Goal: Task Accomplishment & Management: Manage account settings

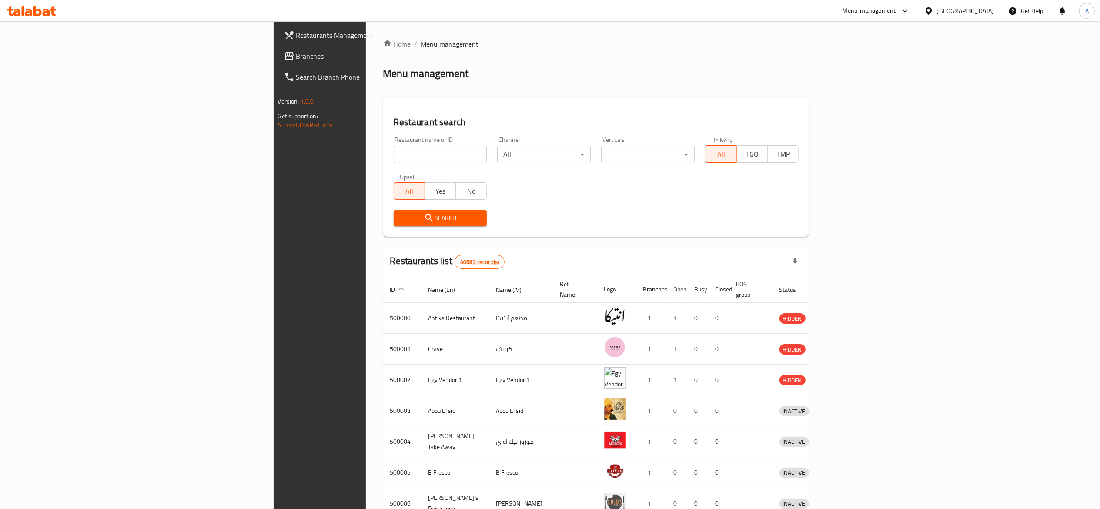
click at [394, 157] on input "search" at bounding box center [441, 154] width 94 height 17
paste input "701877"
type input "701877"
click at [296, 56] on span "Branches" at bounding box center [373, 56] width 154 height 10
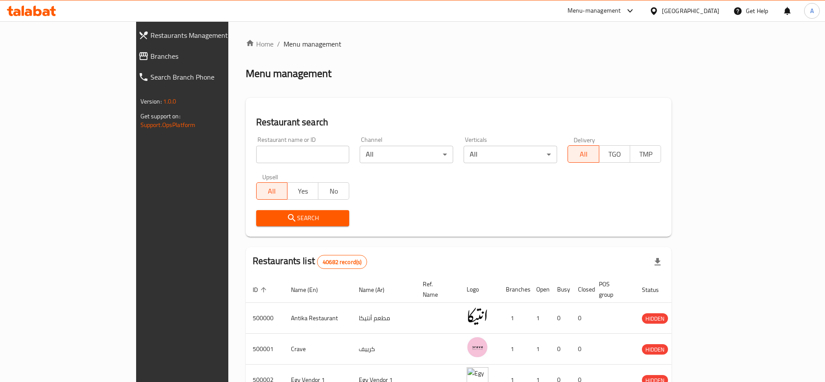
drag, startPoint x: 1078, startPoint y: 0, endPoint x: 481, endPoint y: 58, distance: 600.1
click at [481, 58] on div "Home / Menu management Menu management Restaurant search Restaurant name or ID …" at bounding box center [459, 340] width 426 height 602
click at [256, 149] on input "search" at bounding box center [303, 154] width 94 height 17
paste input "701877"
type input "701877"
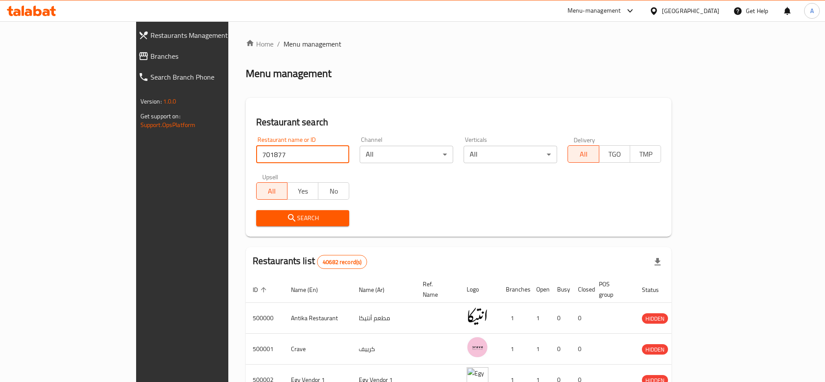
click button "Search" at bounding box center [303, 218] width 94 height 16
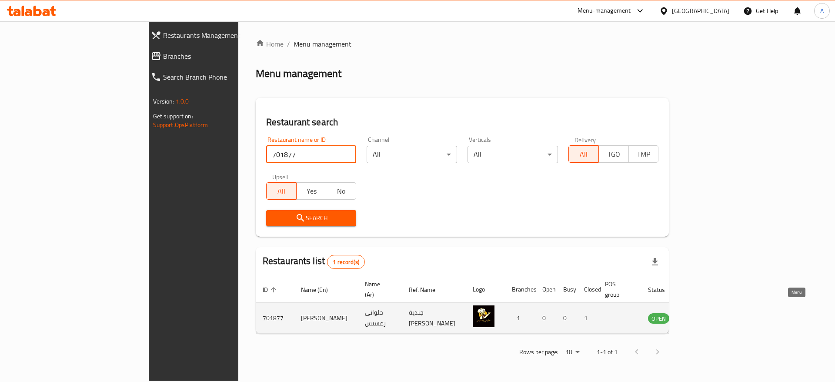
click at [703, 317] on icon "enhanced table" at bounding box center [700, 318] width 3 height 3
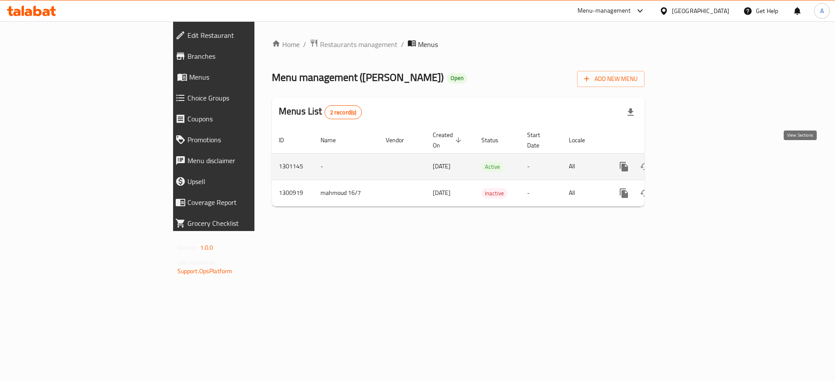
click at [692, 161] on icon "enhanced table" at bounding box center [687, 166] width 10 height 10
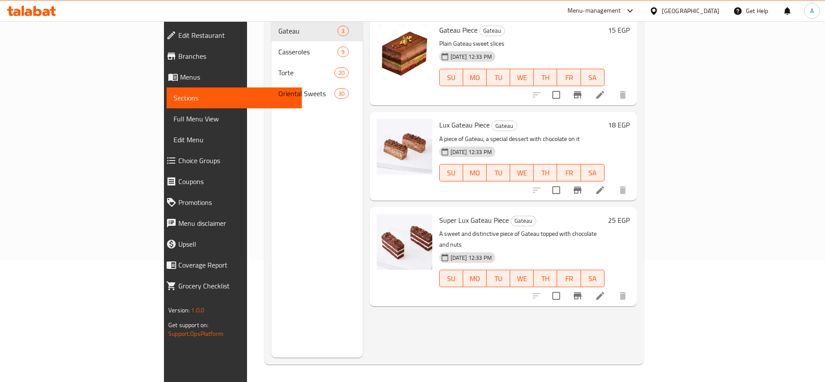
scroll to position [57, 0]
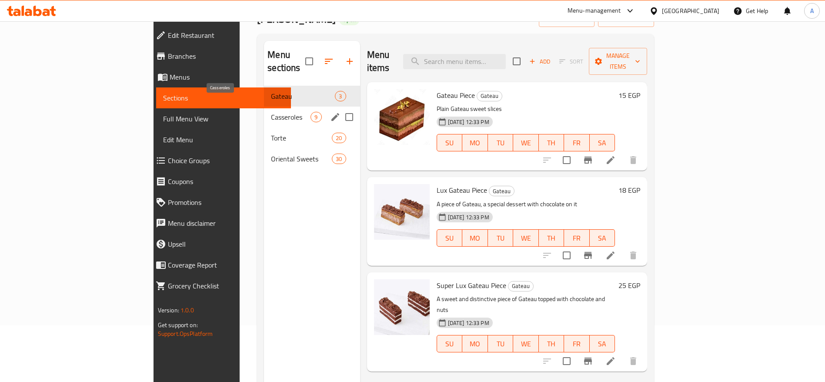
click at [271, 112] on span "Casseroles" at bounding box center [291, 117] width 40 height 10
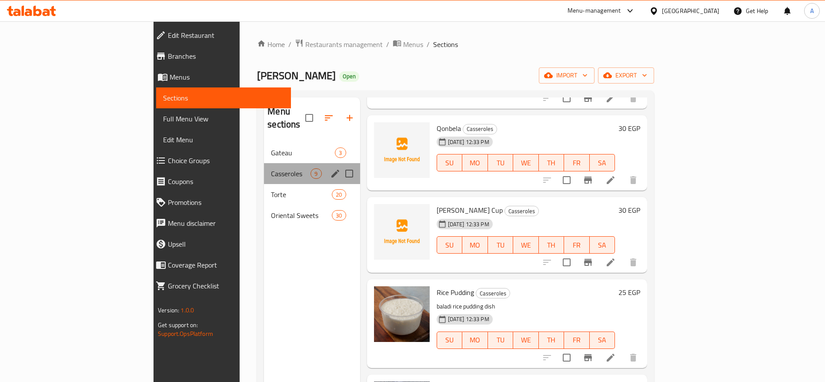
click at [264, 169] on div "Casseroles 9" at bounding box center [312, 173] width 96 height 21
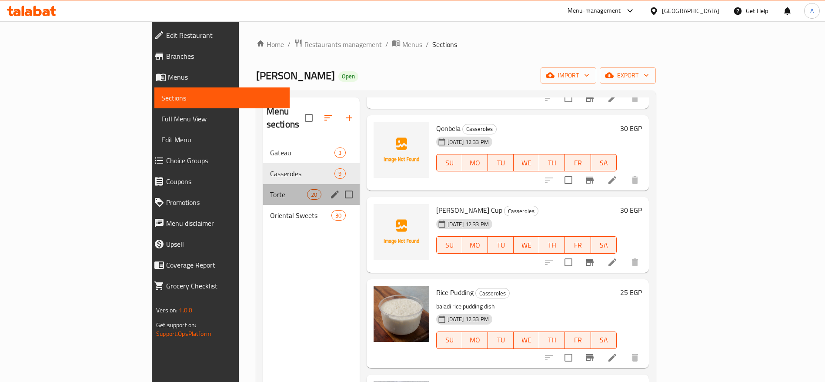
click at [263, 184] on div "Torte 20" at bounding box center [311, 194] width 97 height 21
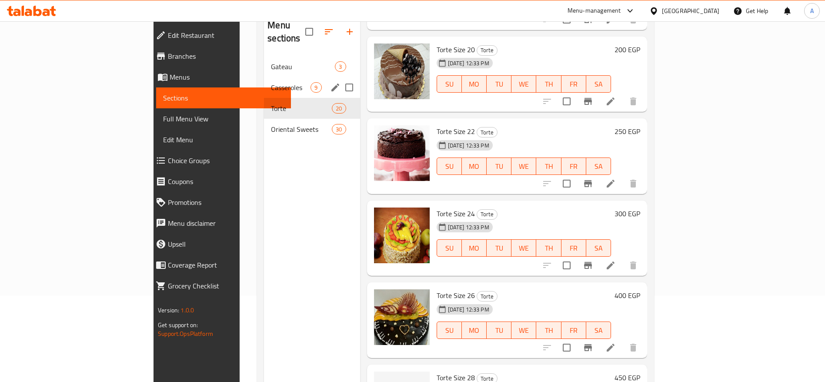
scroll to position [57, 0]
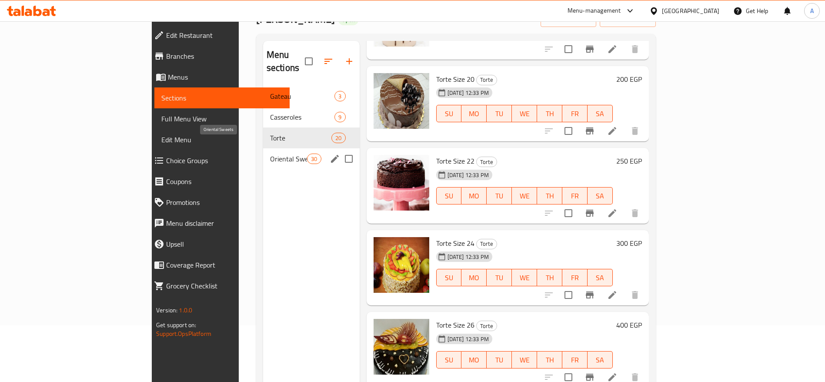
click at [270, 154] on span "Oriental Sweets" at bounding box center [288, 159] width 37 height 10
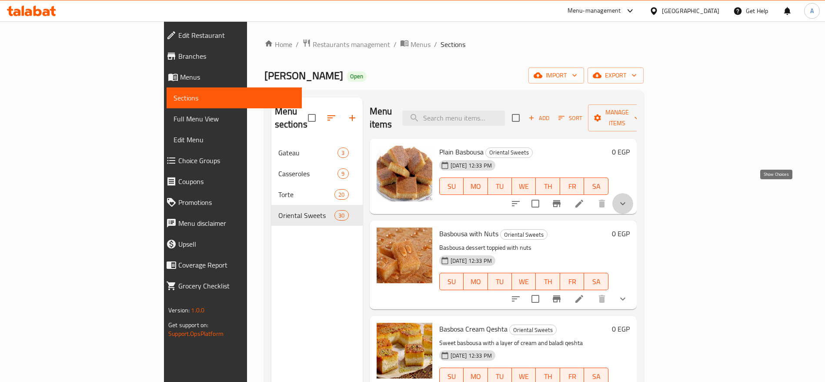
click at [628, 198] on icon "show more" at bounding box center [623, 203] width 10 height 10
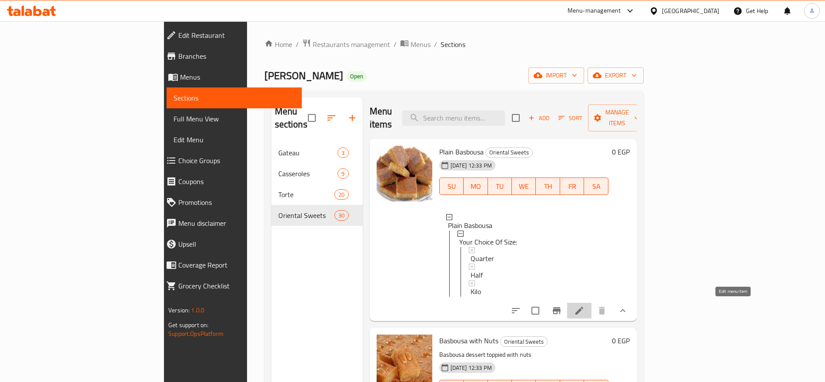
click at [585, 307] on icon at bounding box center [579, 310] width 10 height 10
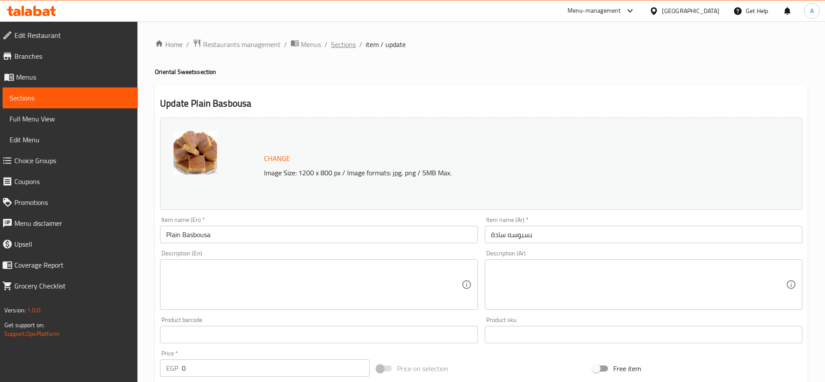
click at [347, 43] on span "Sections" at bounding box center [343, 44] width 25 height 10
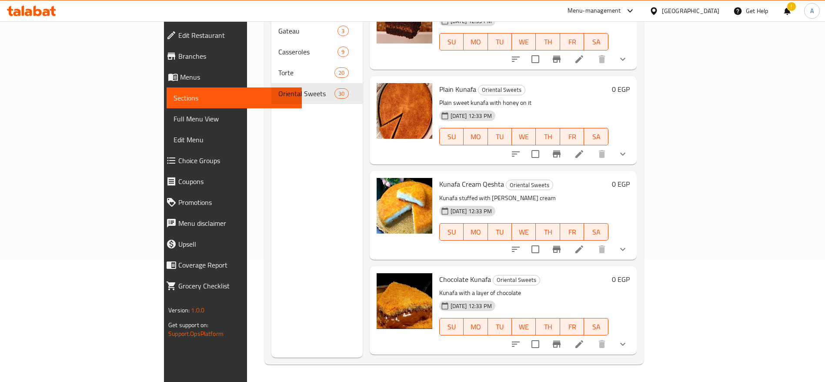
scroll to position [77, 0]
